Goal: Entertainment & Leisure: Consume media (video, audio)

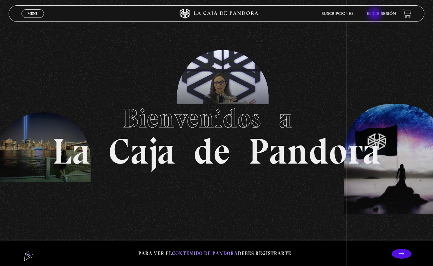
click at [375, 15] on link "Inicie sesión" at bounding box center [381, 14] width 29 height 4
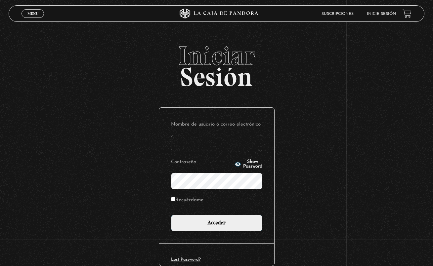
type input "mdarevalo2195@gmail.com"
click at [219, 222] on input "Acceder" at bounding box center [216, 223] width 91 height 17
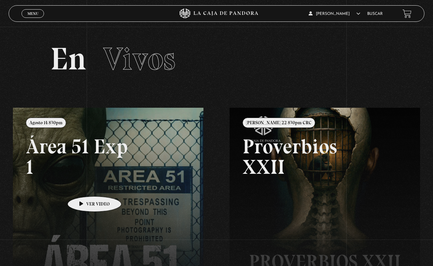
click at [79, 188] on link at bounding box center [229, 241] width 433 height 266
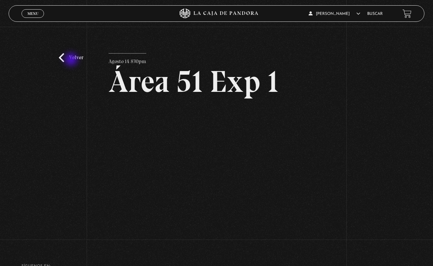
click at [72, 60] on link "Volver" at bounding box center [71, 57] width 24 height 9
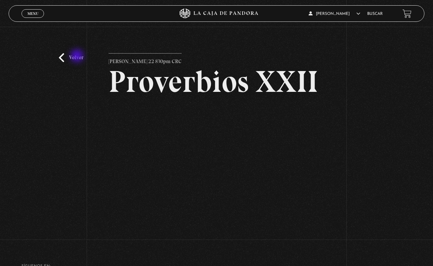
click at [78, 57] on link "Volver" at bounding box center [71, 57] width 24 height 9
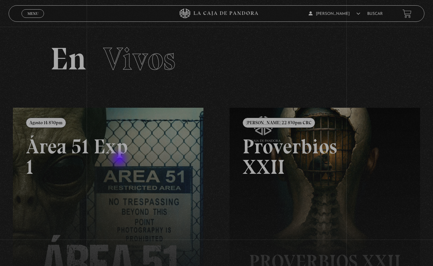
click at [120, 160] on link at bounding box center [229, 241] width 433 height 266
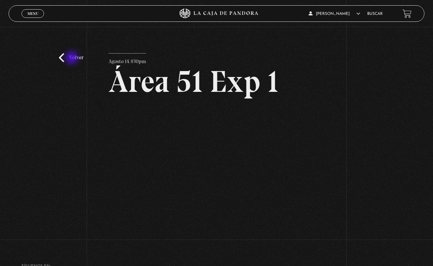
click at [72, 59] on link "Volver" at bounding box center [71, 57] width 24 height 9
